Goal: Information Seeking & Learning: Learn about a topic

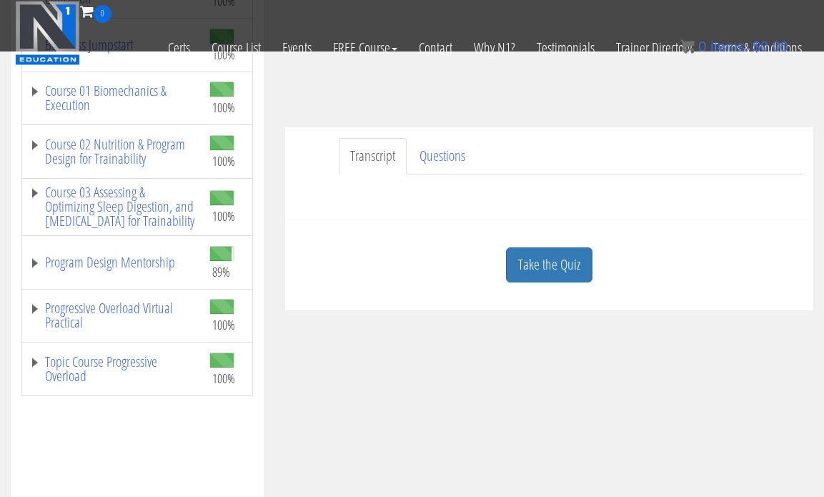
scroll to position [270, 0]
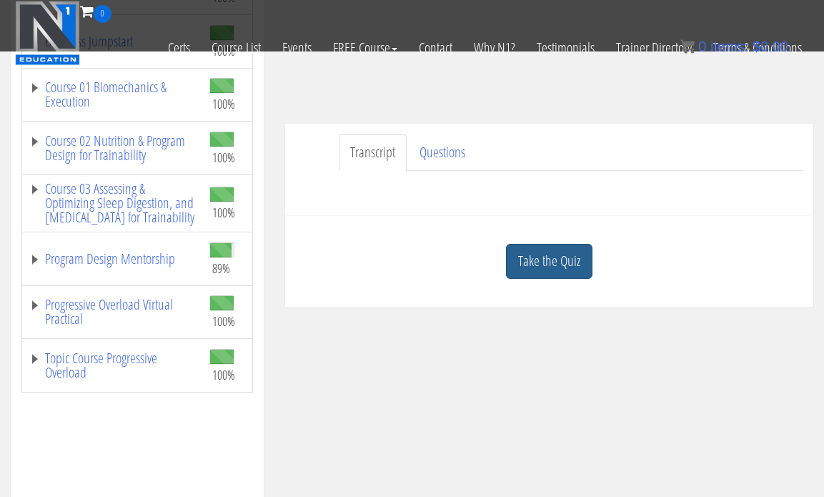
click at [559, 268] on link "Take the Quiz" at bounding box center [549, 261] width 86 height 35
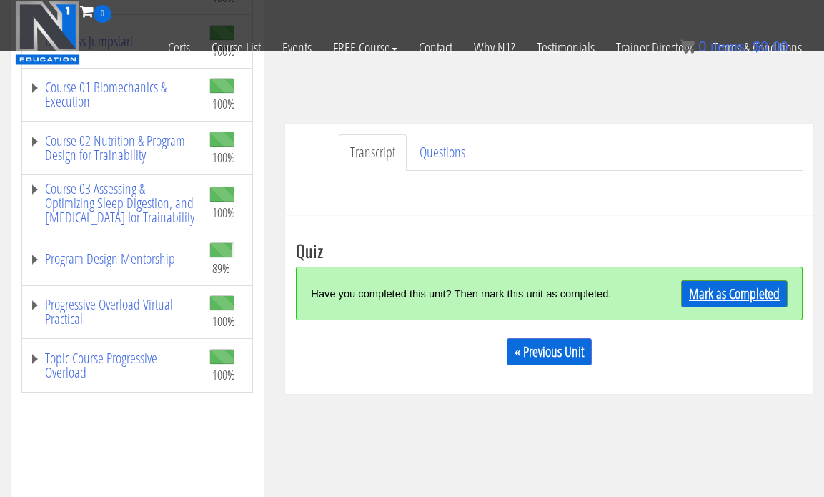
click at [709, 290] on link "Mark as Completed" at bounding box center [734, 293] width 106 height 27
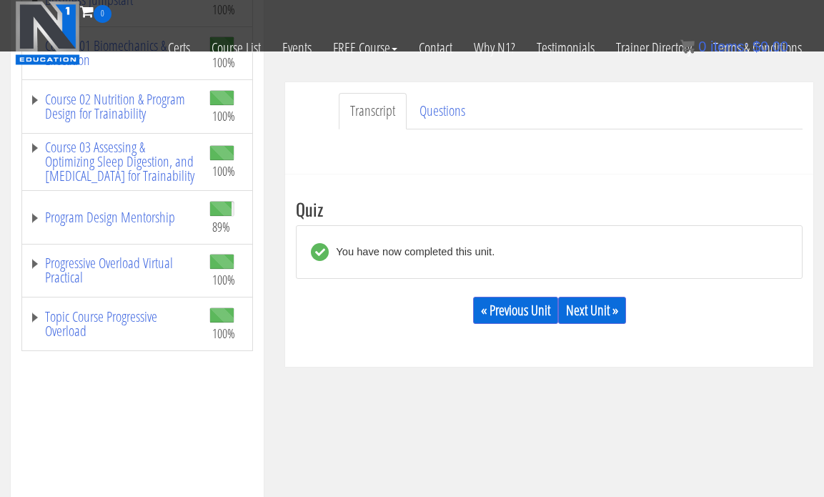
scroll to position [315, 0]
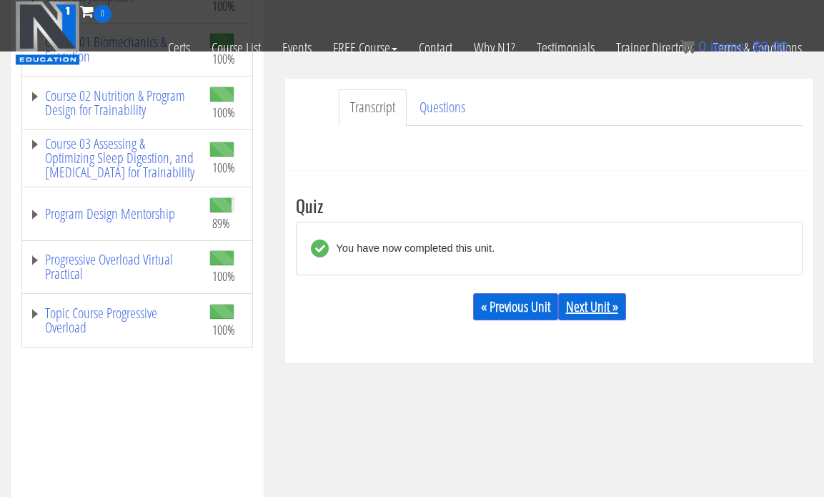
click at [582, 317] on link "Next Unit »" at bounding box center [592, 306] width 68 height 27
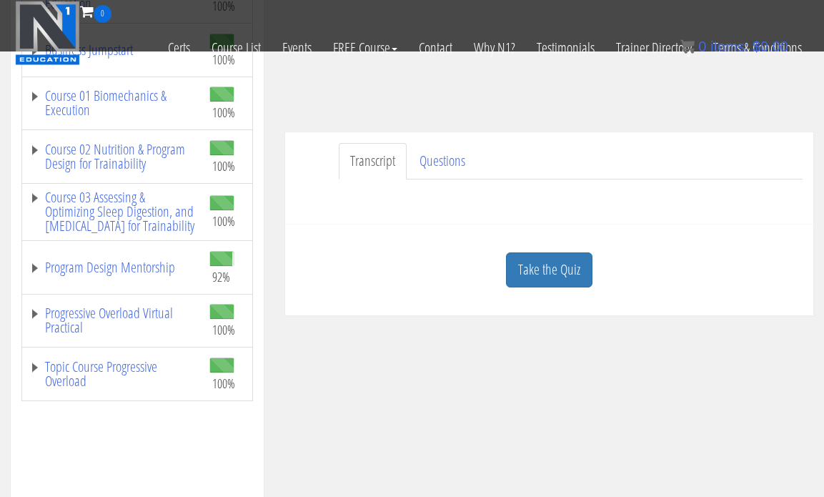
scroll to position [262, 0]
click at [149, 274] on link "Program Design Mentorship" at bounding box center [112, 266] width 166 height 14
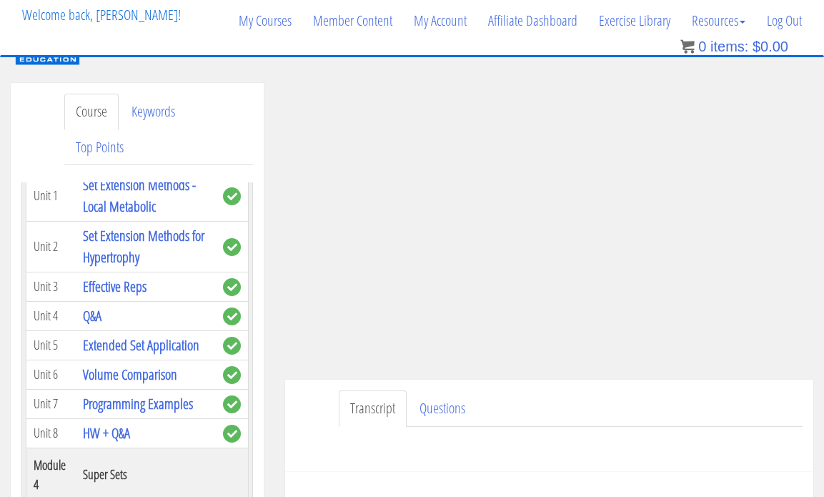
scroll to position [0, 0]
